Goal: Information Seeking & Learning: Learn about a topic

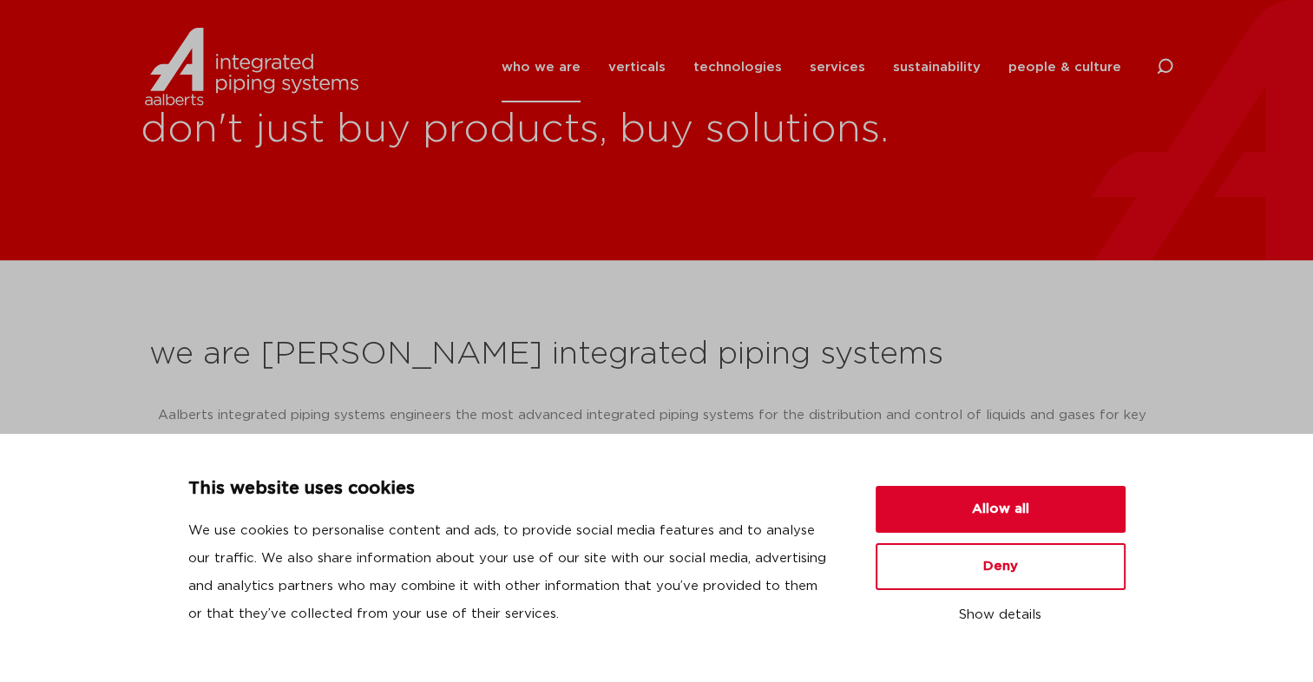
click at [281, 318] on section "we are Aalberts integrated piping systems Aalberts integrated piping systems en…" at bounding box center [656, 546] width 1313 height 573
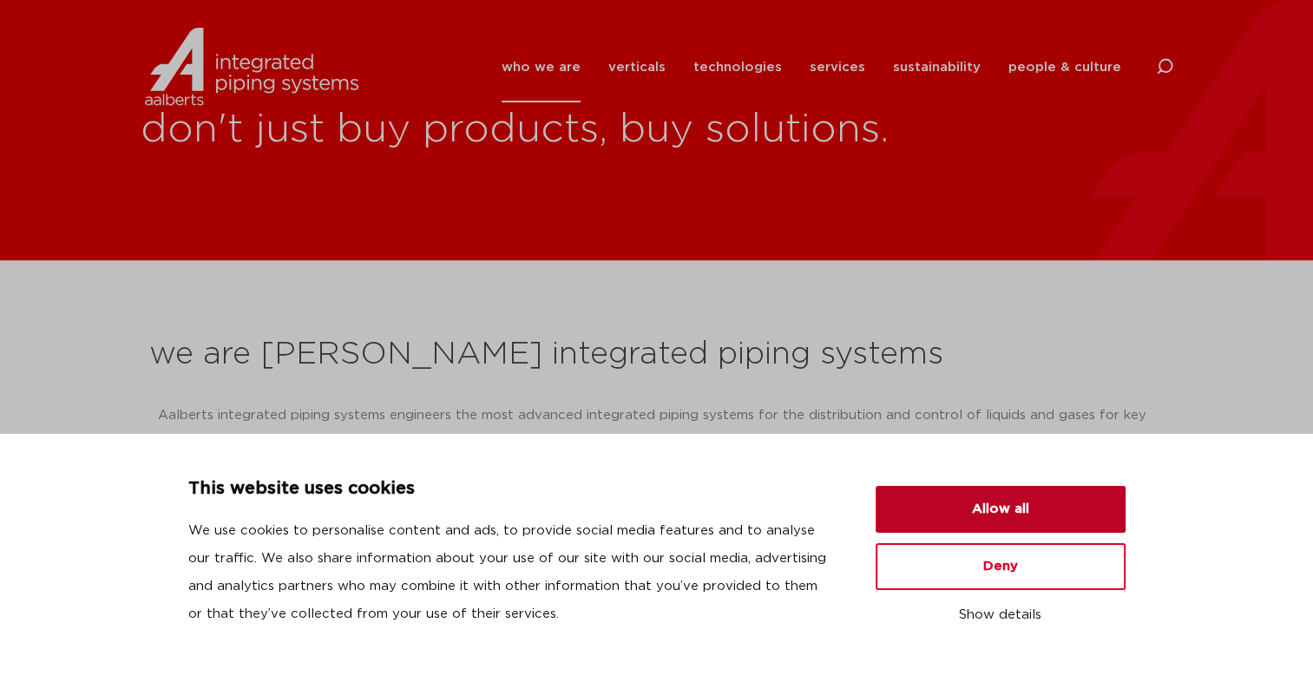
click at [912, 512] on button "Allow all" at bounding box center [1000, 509] width 250 height 47
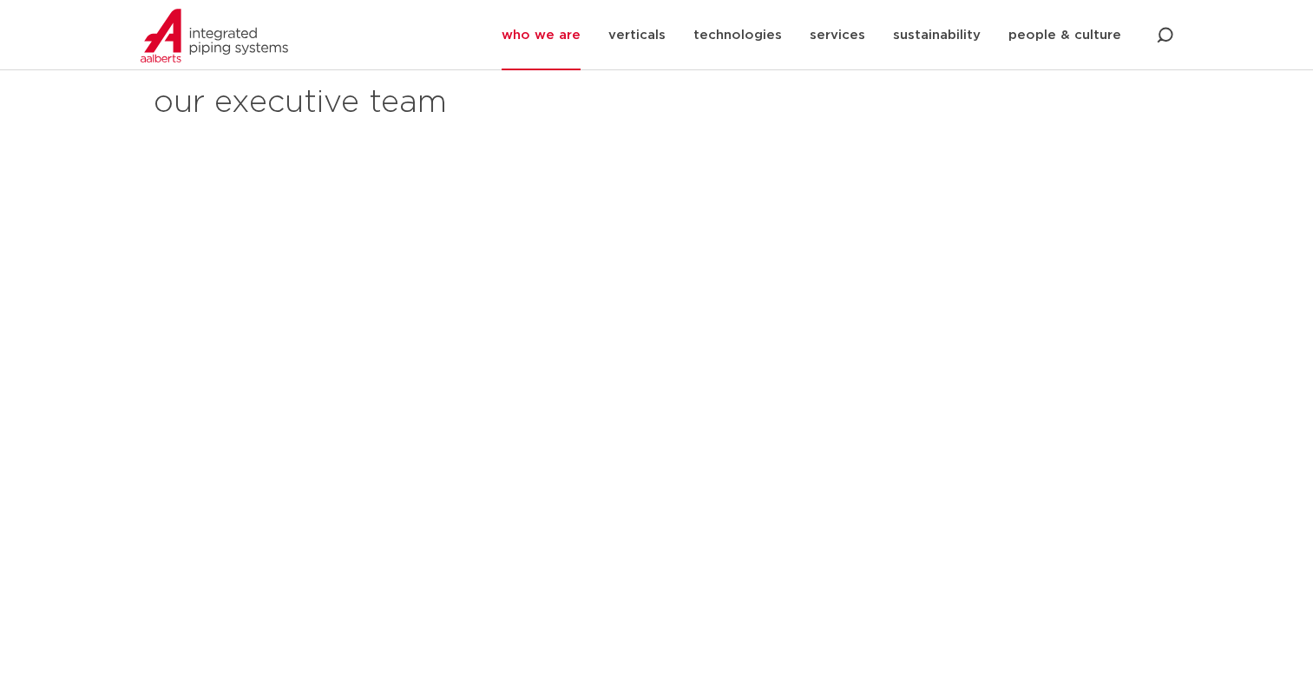
scroll to position [1909, 0]
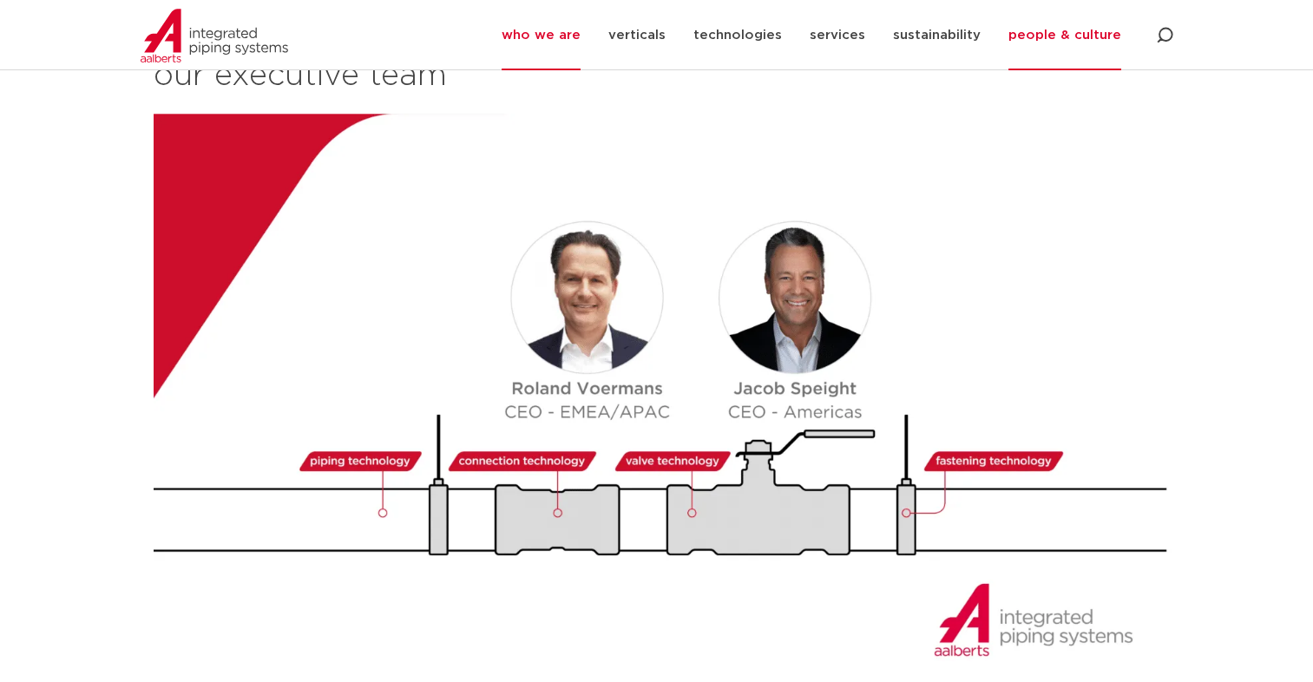
click at [1099, 40] on link "people & culture" at bounding box center [1064, 35] width 113 height 70
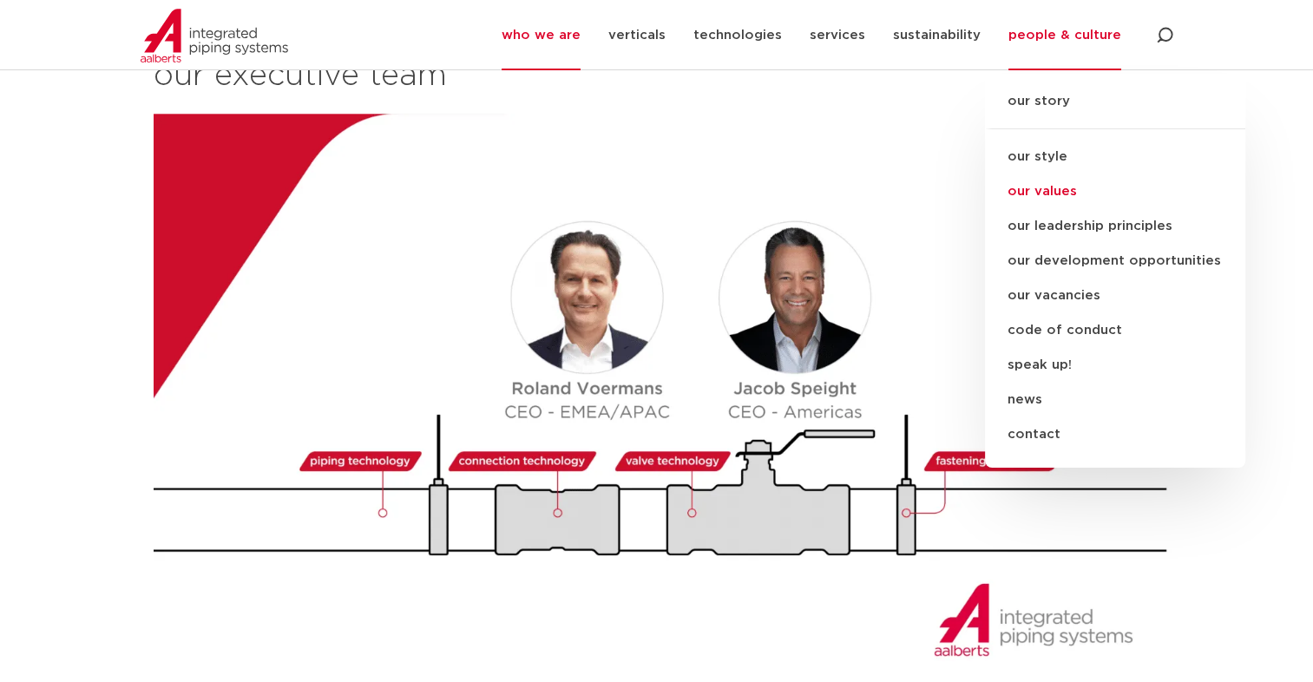
click at [1043, 194] on link "our values" at bounding box center [1115, 191] width 260 height 35
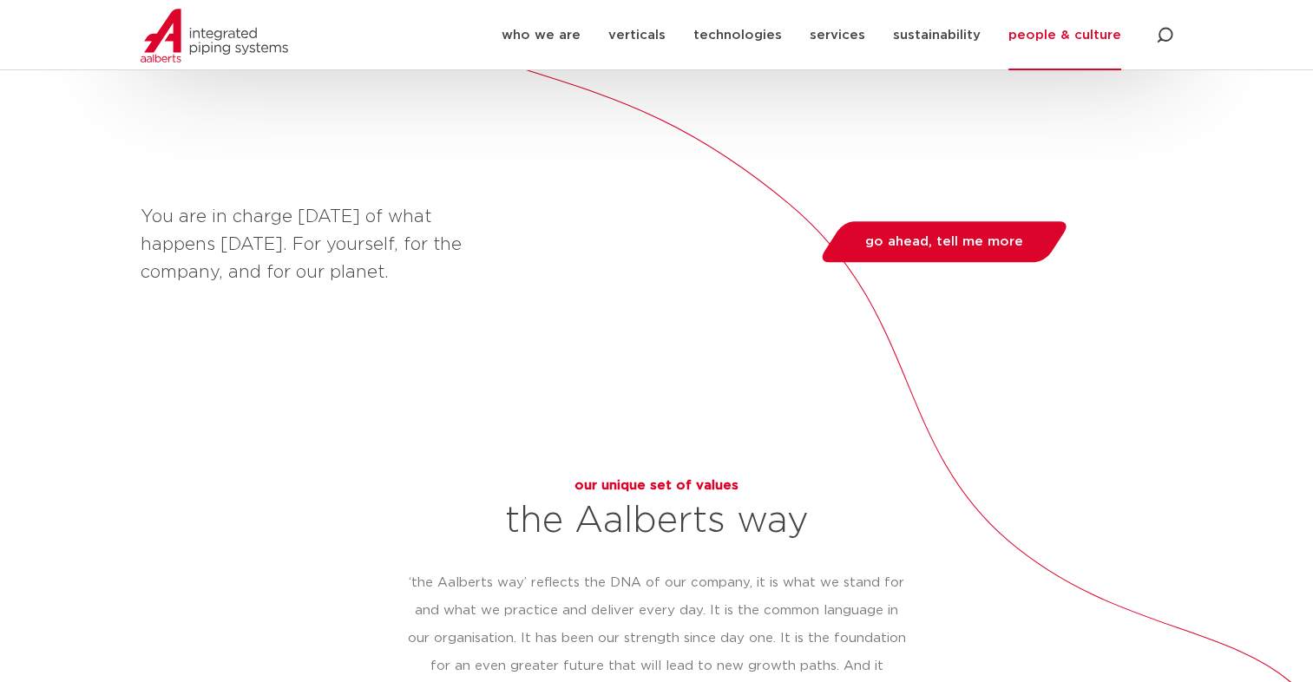
scroll to position [1388, 0]
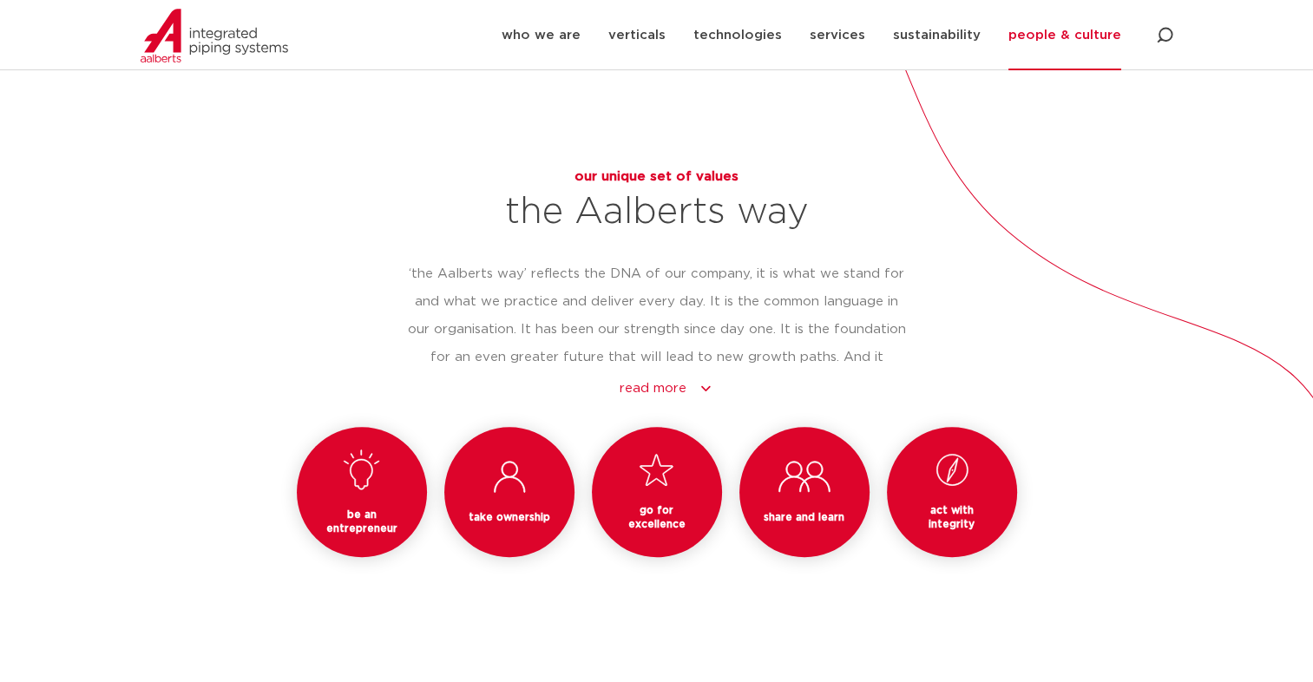
click at [1110, 29] on link "people & culture" at bounding box center [1064, 35] width 113 height 70
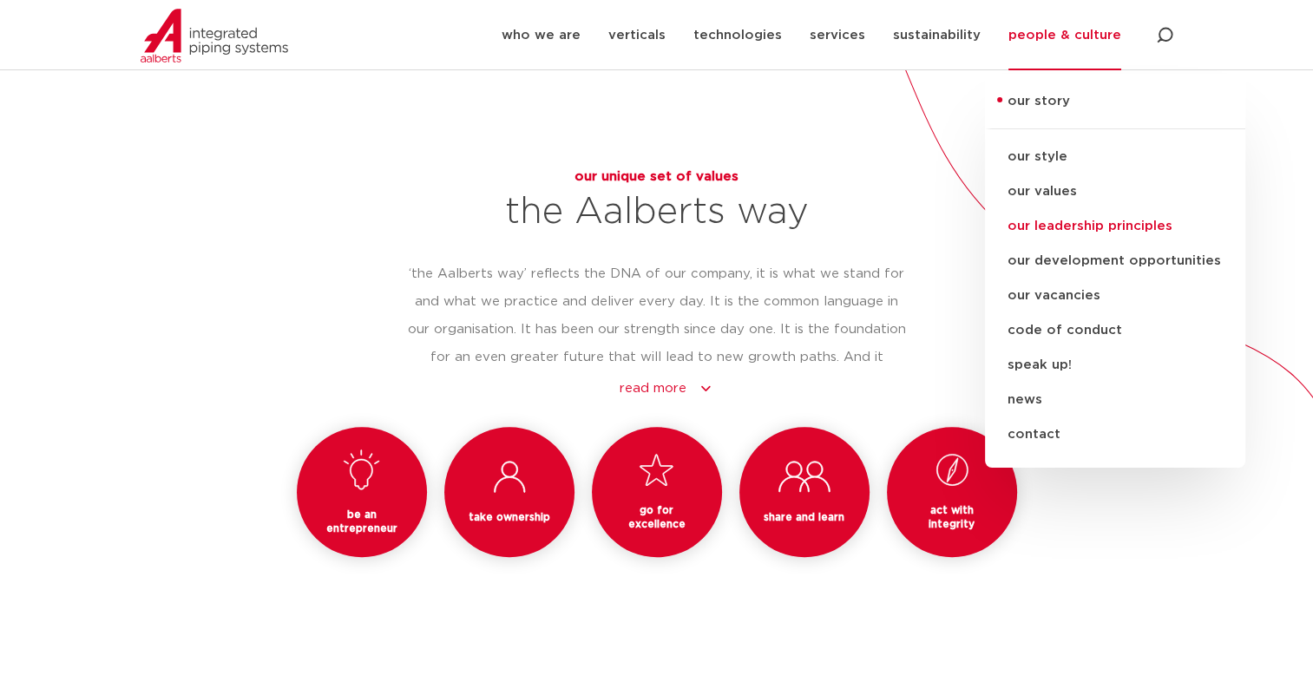
click at [1051, 227] on link "our leadership principles" at bounding box center [1115, 226] width 260 height 35
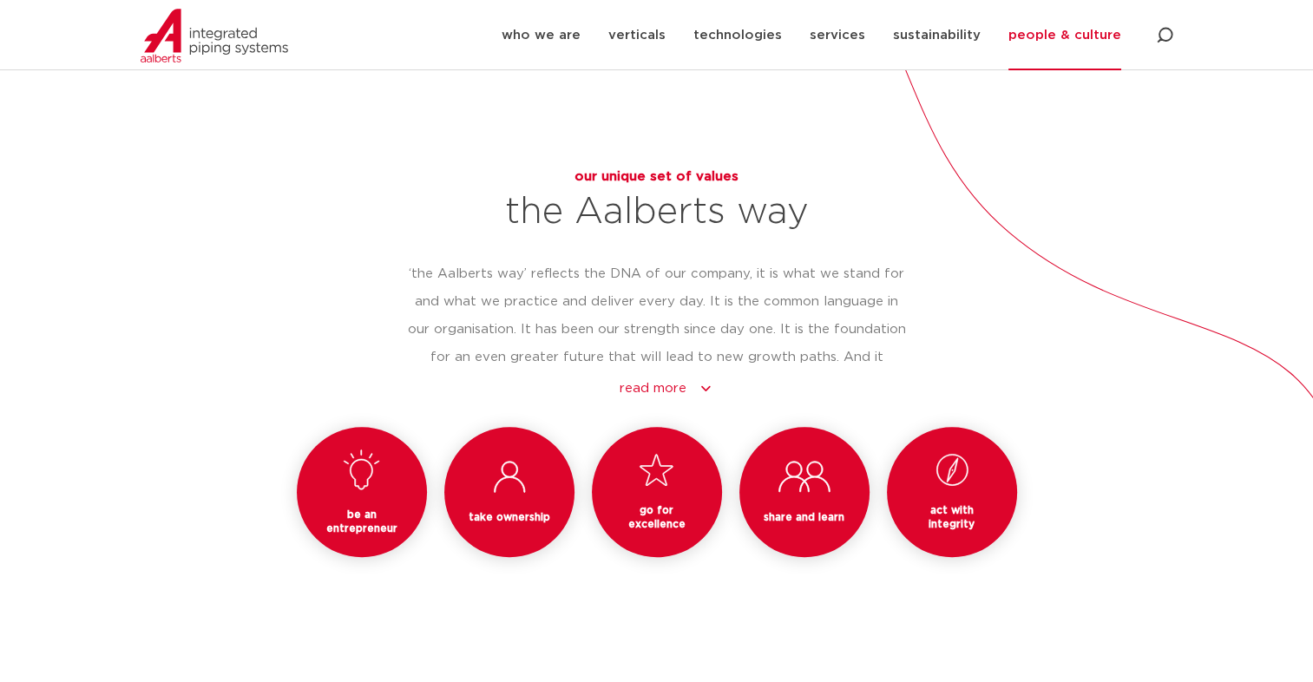
scroll to position [1041, 0]
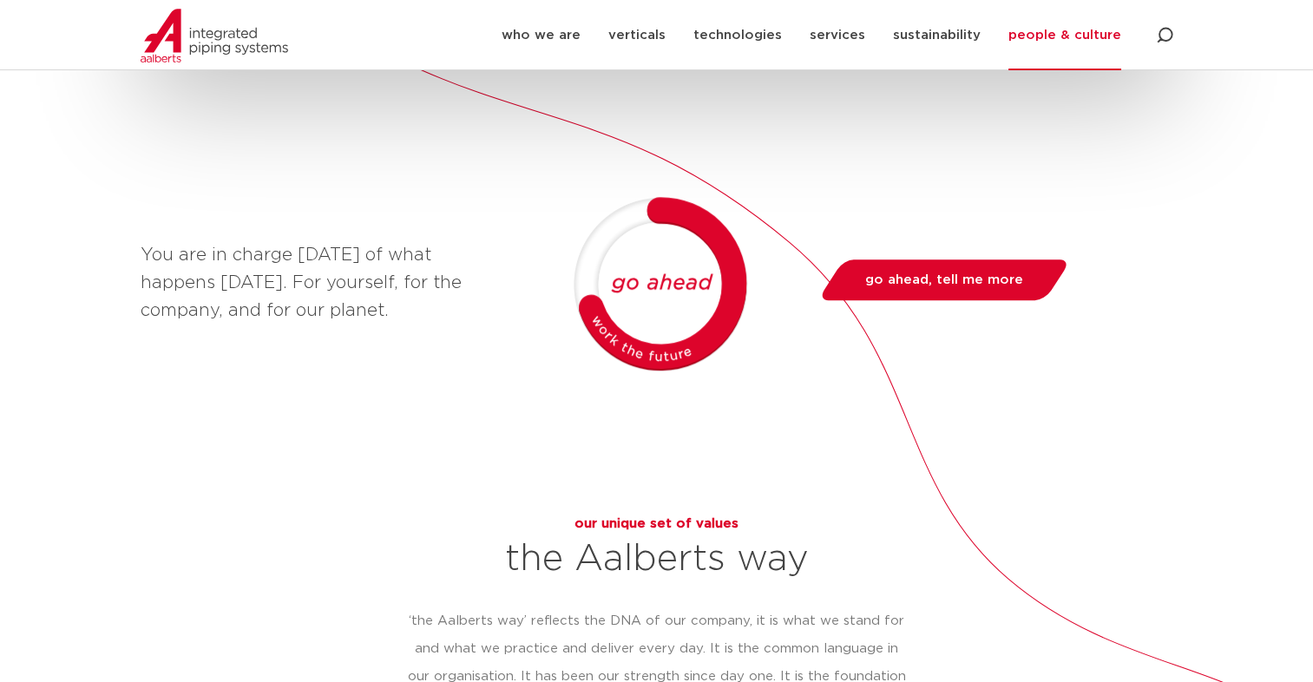
click at [1071, 33] on link "people & culture" at bounding box center [1064, 35] width 113 height 70
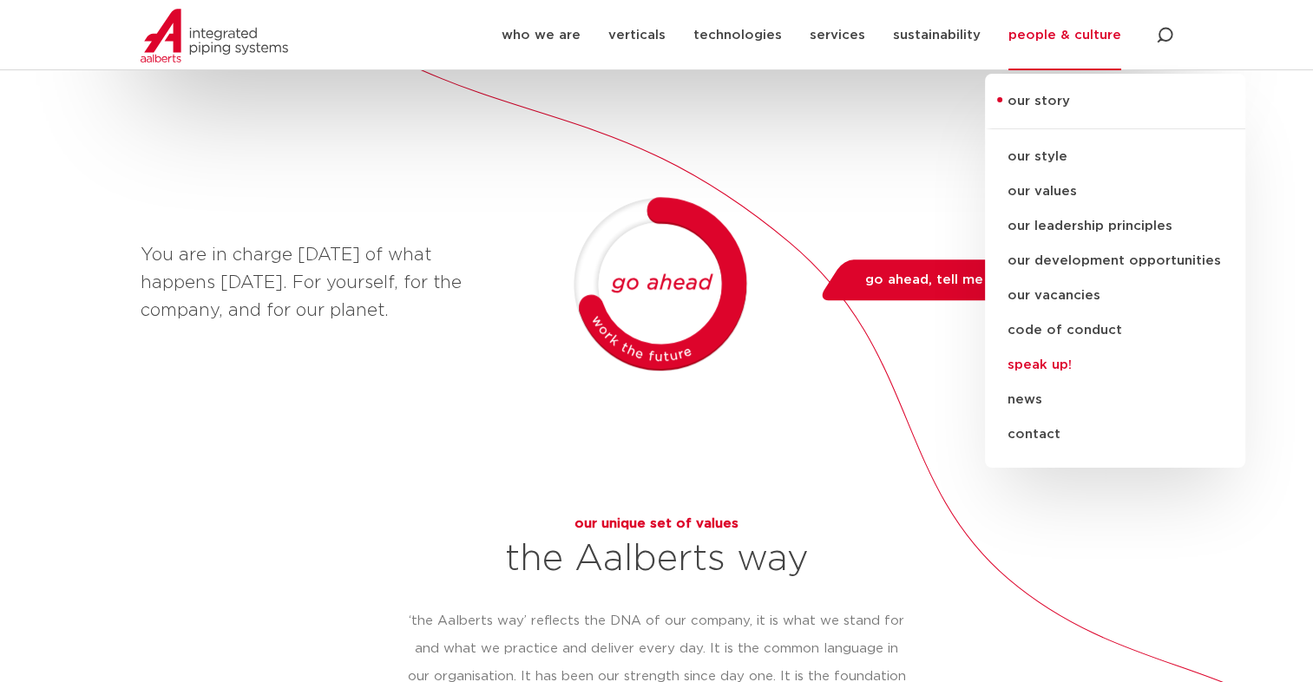
click at [1048, 348] on link "speak up!" at bounding box center [1115, 365] width 260 height 35
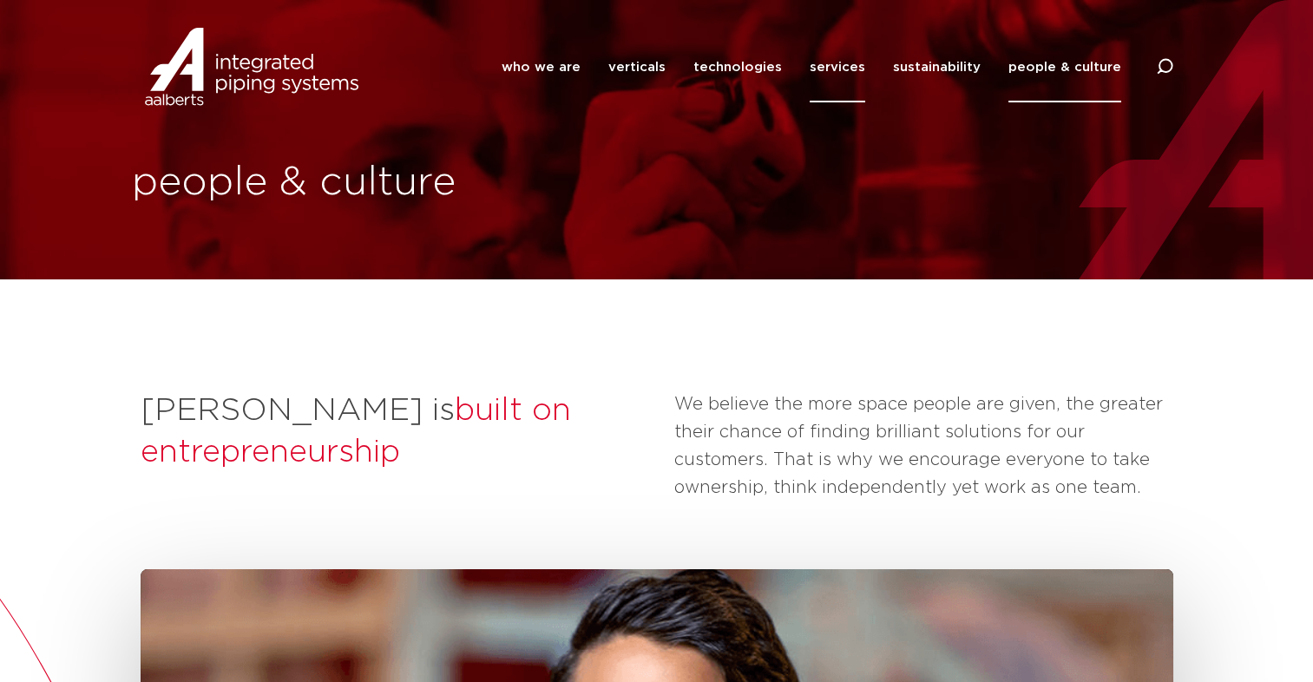
click at [826, 77] on link "services" at bounding box center [837, 67] width 56 height 70
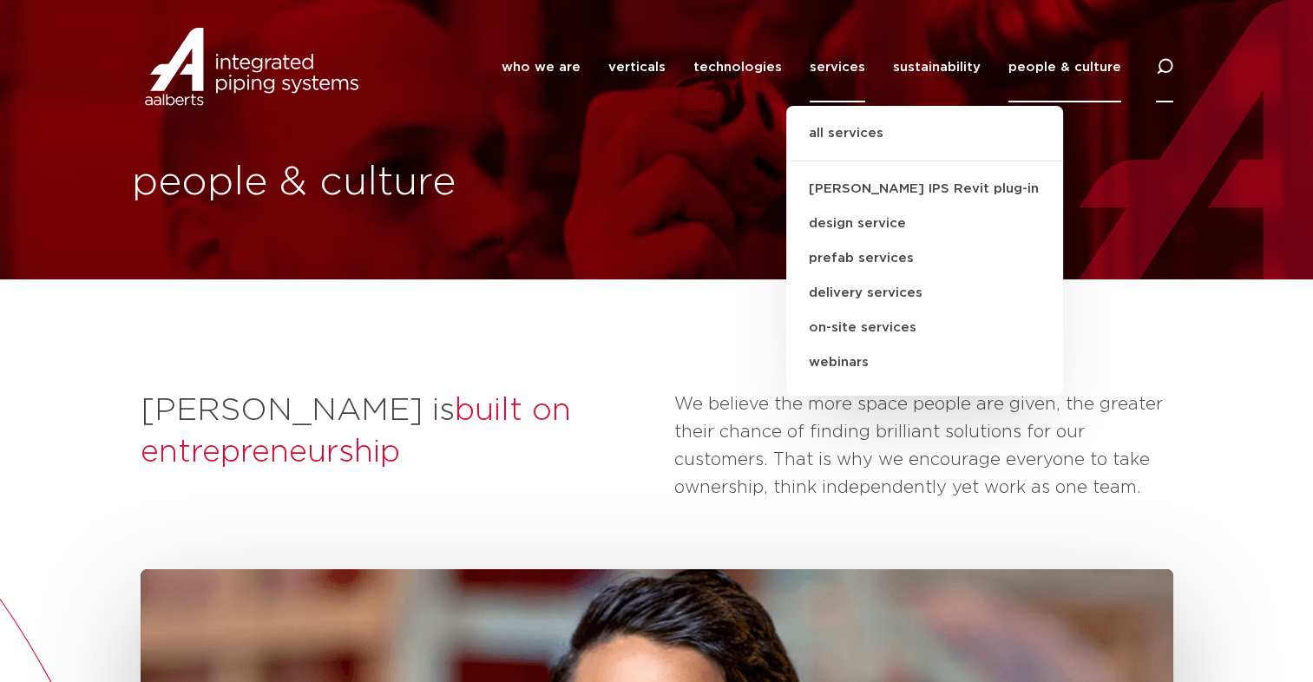
click at [1169, 79] on div at bounding box center [1164, 67] width 17 height 70
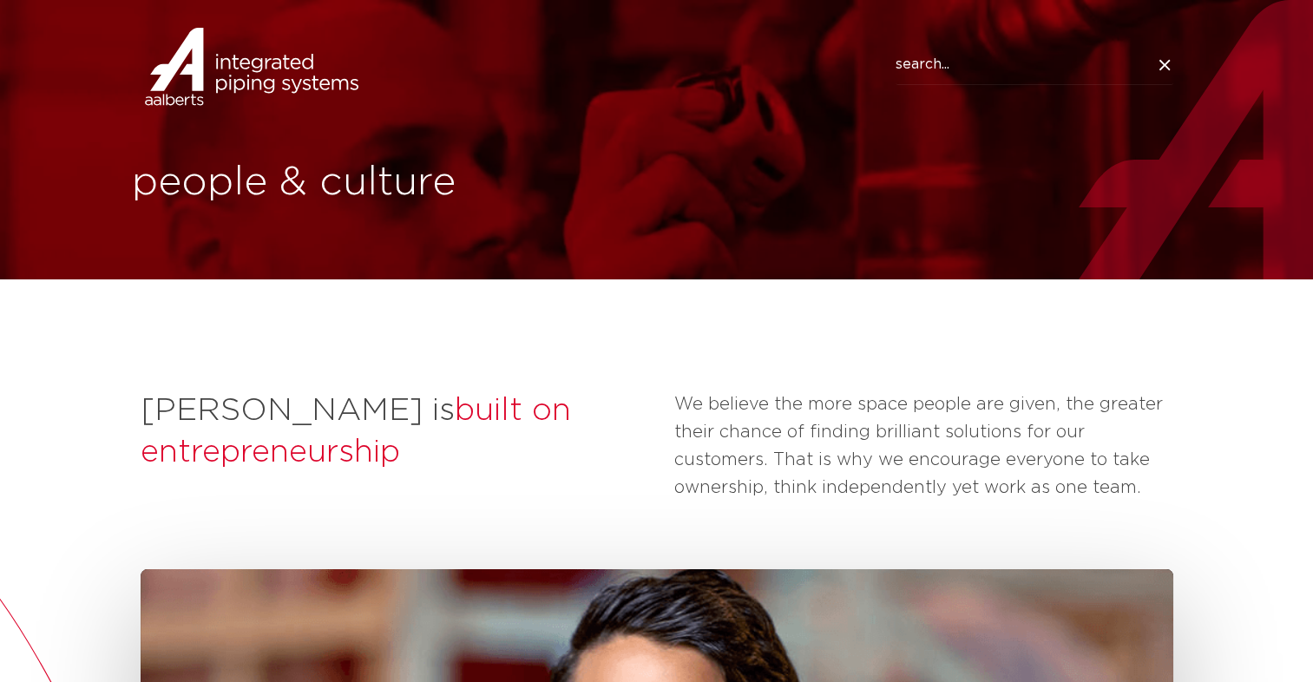
click at [1072, 62] on input "Search" at bounding box center [1034, 65] width 278 height 40
